Goal: Complete application form

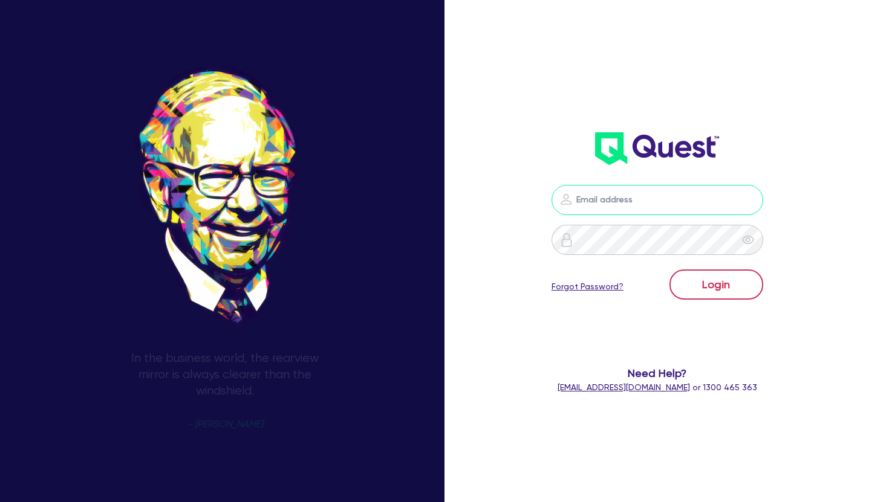
type input "[EMAIL_ADDRESS][DOMAIN_NAME]"
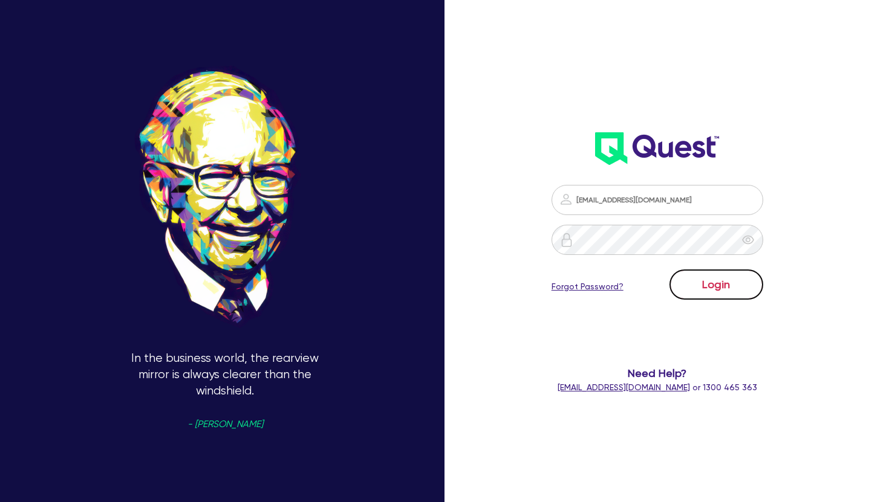
click at [719, 288] on button "Login" at bounding box center [716, 285] width 94 height 30
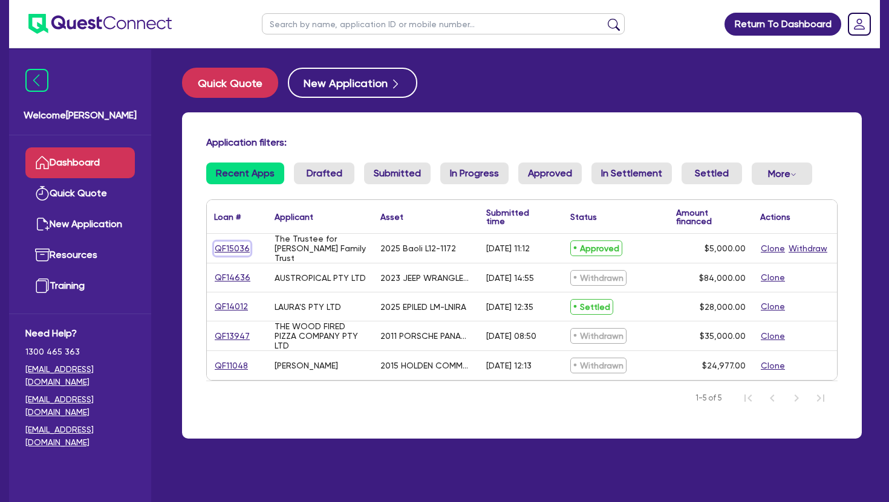
click at [227, 246] on link "QF15036" at bounding box center [232, 249] width 36 height 14
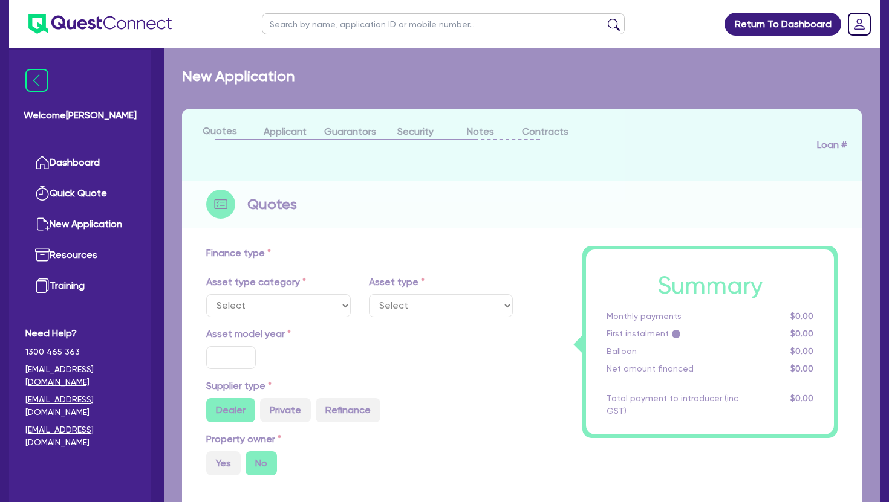
select select "PRIMARY_ASSETS"
type input "2025"
radio input "true"
type input "5,000"
radio input "true"
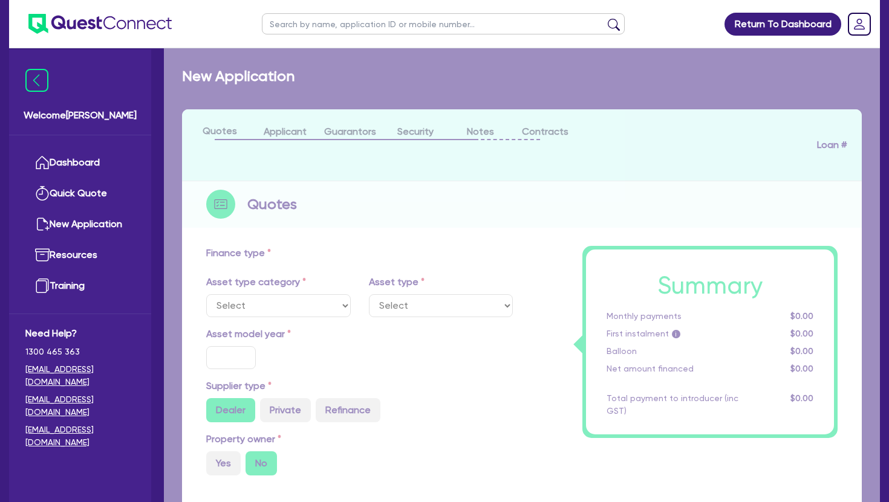
type input "24"
select select "FORKLIFTS_AND_WAREHOUSING_EQUIPMENT"
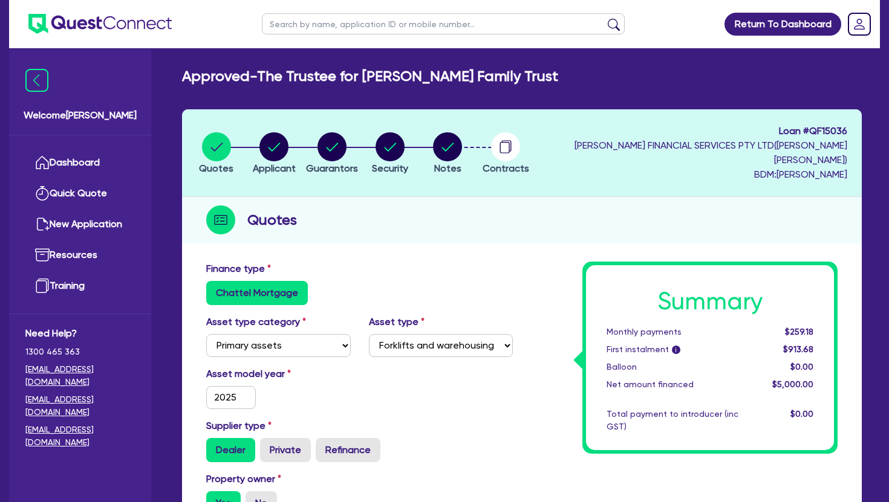
click at [517, 371] on div "Asset model year [DATE]" at bounding box center [359, 393] width 325 height 52
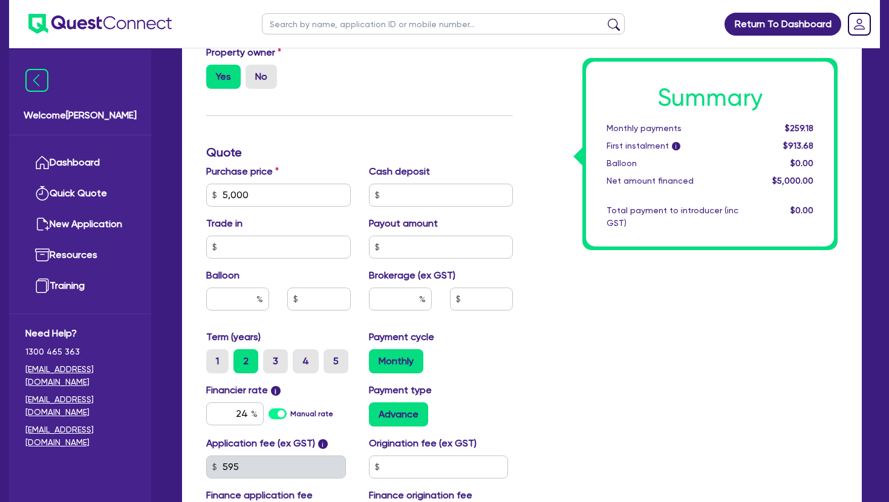
scroll to position [435, 0]
